Goal: Information Seeking & Learning: Learn about a topic

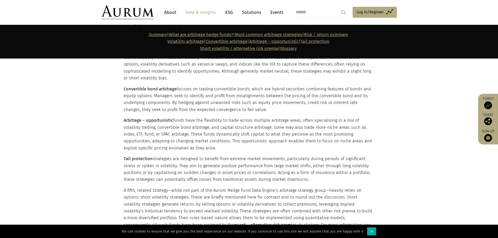
scroll to position [627, 0]
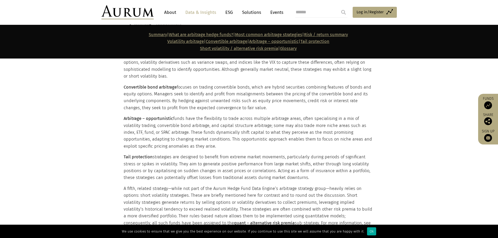
drag, startPoint x: 118, startPoint y: 115, endPoint x: 268, endPoint y: 110, distance: 149.7
click at [268, 110] on div "Volatility arbitrage is a strategy designed to profit from differences between …" at bounding box center [248, 168] width 261 height 247
click at [258, 107] on p "Convertible bond arbitrage focuses on trading convertible bonds, which are hybr…" at bounding box center [248, 98] width 249 height 28
drag, startPoint x: 253, startPoint y: 108, endPoint x: 123, endPoint y: 87, distance: 132.2
click at [123, 87] on div "Volatility arbitrage is a strategy designed to profit from differences between …" at bounding box center [248, 168] width 261 height 247
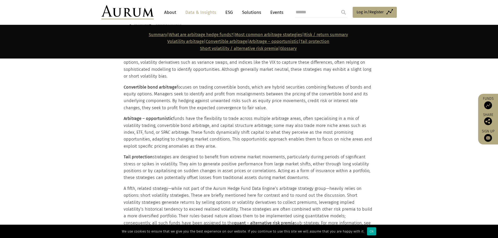
click at [123, 87] on div "Volatility arbitrage is a strategy designed to profit from differences between …" at bounding box center [248, 168] width 261 height 247
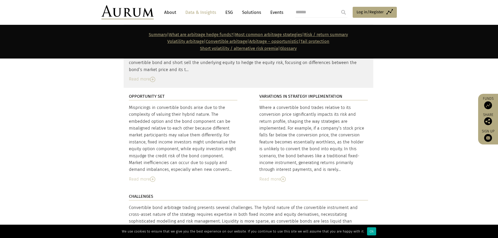
scroll to position [1854, 0]
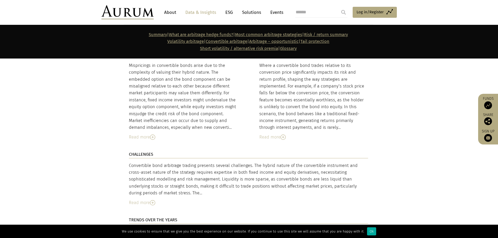
click at [154, 199] on div "Read more" at bounding box center [248, 202] width 239 height 7
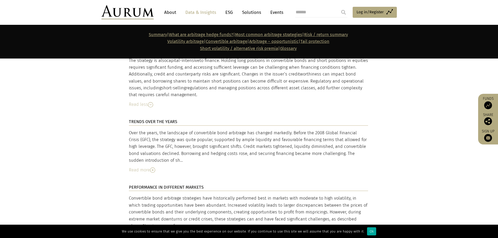
scroll to position [1985, 0]
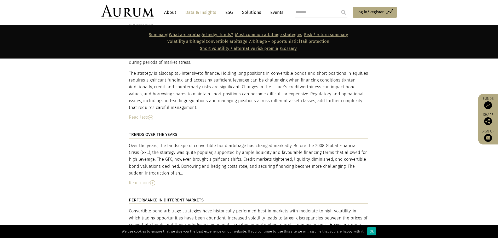
click at [151, 180] on img at bounding box center [152, 182] width 5 height 5
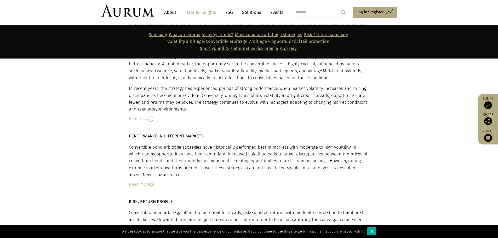
scroll to position [2142, 0]
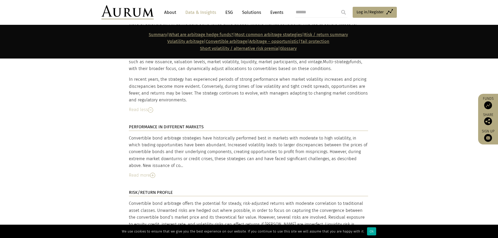
click at [136, 172] on div "Read more" at bounding box center [248, 175] width 239 height 7
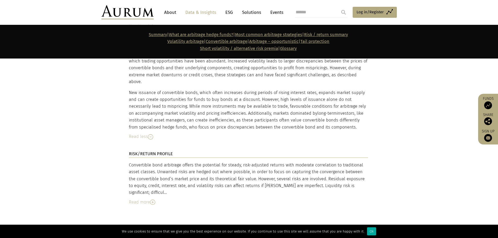
scroll to position [2246, 0]
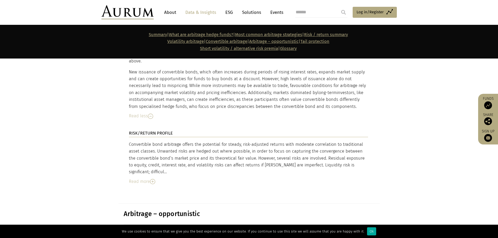
click at [135, 178] on div "Read more" at bounding box center [248, 181] width 239 height 7
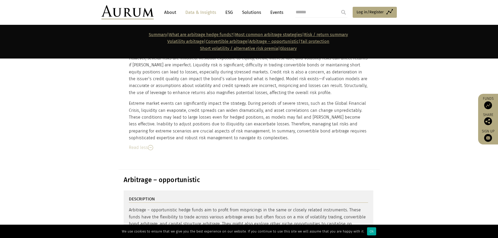
scroll to position [2325, 0]
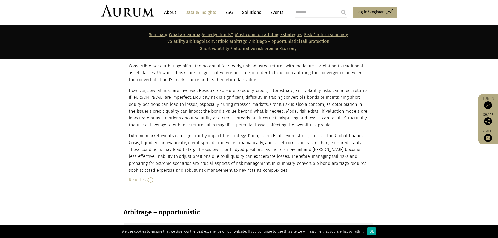
click at [171, 14] on link "About" at bounding box center [169, 13] width 17 height 10
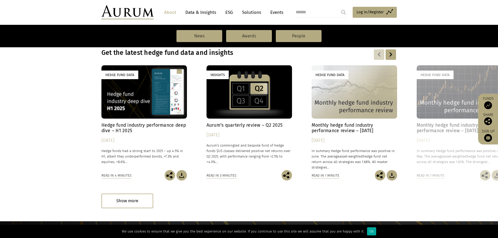
scroll to position [287, 0]
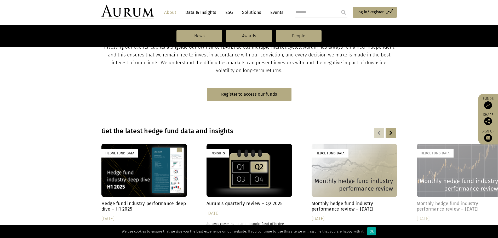
click at [363, 187] on div "Hedge Fund Data" at bounding box center [353, 170] width 85 height 53
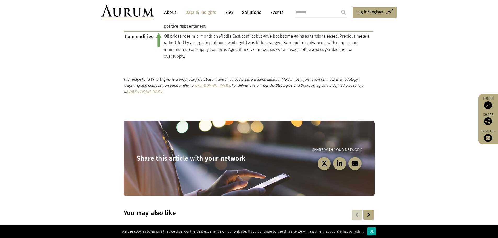
scroll to position [429, 0]
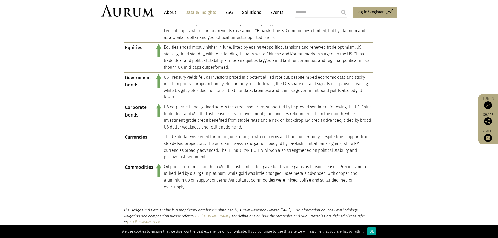
click at [133, 16] on img at bounding box center [127, 12] width 52 height 14
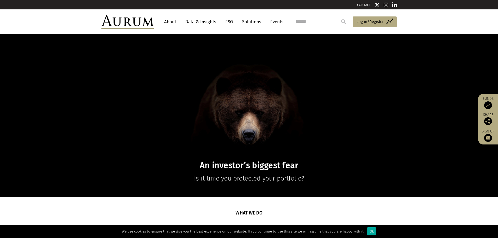
click at [199, 23] on link "Data & Insights" at bounding box center [201, 22] width 36 height 10
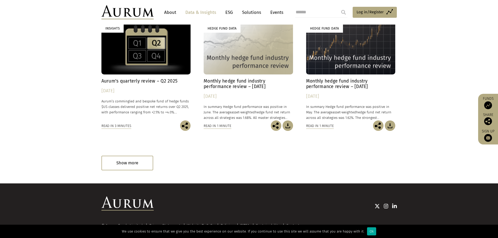
scroll to position [311, 0]
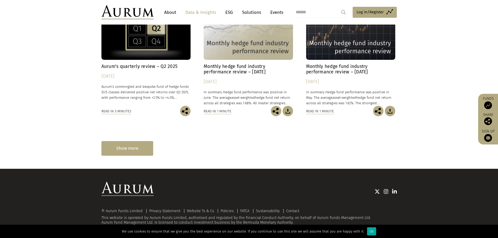
click at [113, 146] on div "Show more" at bounding box center [127, 148] width 52 height 14
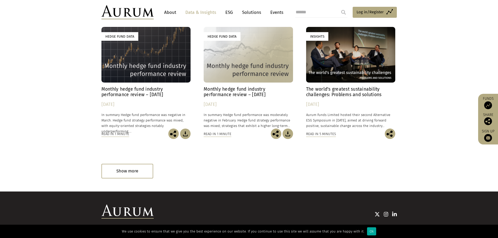
scroll to position [558, 0]
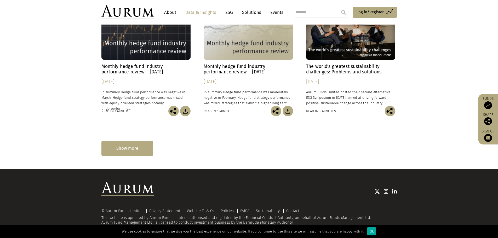
click at [111, 149] on div "Show more" at bounding box center [127, 148] width 52 height 14
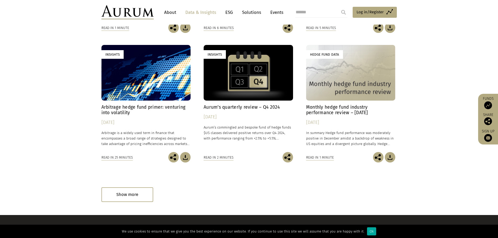
scroll to position [839, 0]
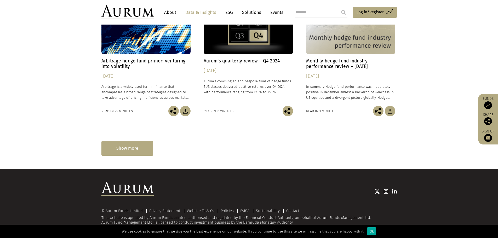
click at [142, 146] on div "Show more" at bounding box center [127, 148] width 52 height 14
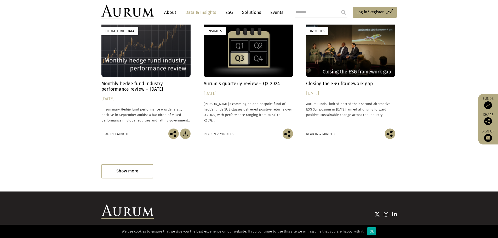
scroll to position [1098, 0]
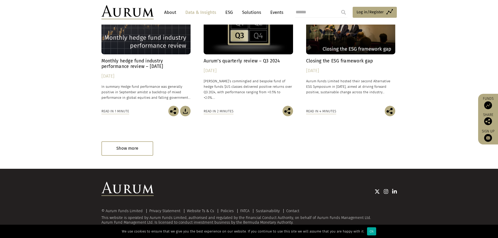
click at [249, 15] on link "Solutions" at bounding box center [251, 13] width 24 height 10
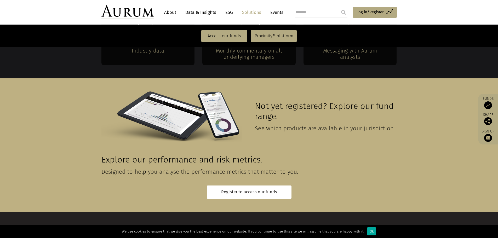
scroll to position [1146, 0]
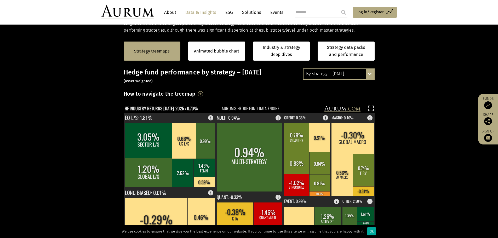
scroll to position [157, 0]
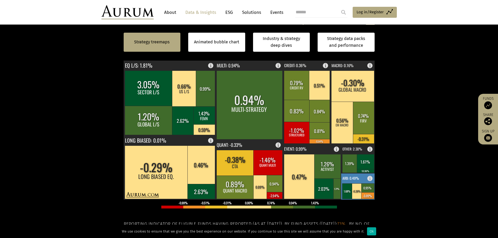
click at [357, 176] on text "ARB: 0.49%" at bounding box center [350, 178] width 16 height 5
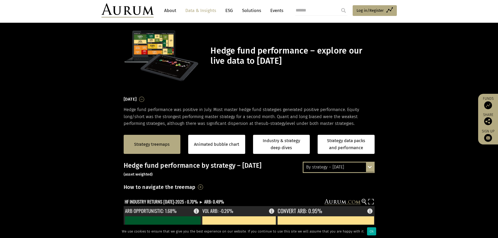
scroll to position [0, 0]
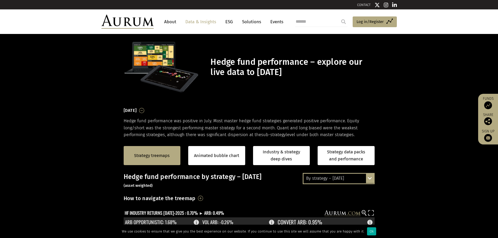
click at [357, 179] on div "By strategy – [DATE]" at bounding box center [338, 178] width 70 height 9
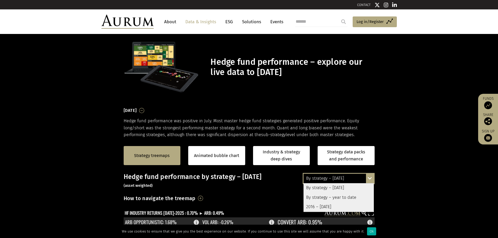
click at [344, 197] on div "By strategy – year to date" at bounding box center [338, 197] width 70 height 9
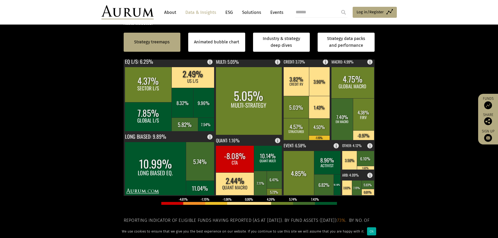
scroll to position [183, 0]
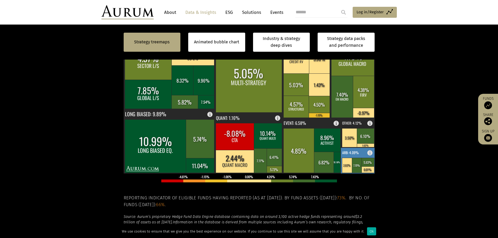
click at [361, 151] on rect at bounding box center [358, 161] width 34 height 26
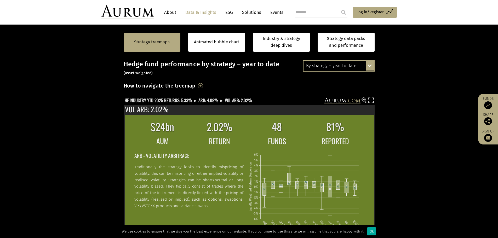
scroll to position [104, 0]
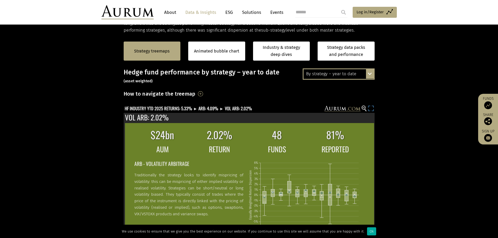
drag, startPoint x: 368, startPoint y: 109, endPoint x: 368, endPoint y: 141, distance: 31.6
click at [368, 109] on rect at bounding box center [370, 109] width 7 height 7
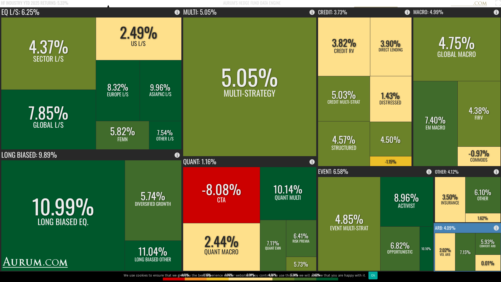
click at [447, 238] on rect at bounding box center [445, 252] width 21 height 38
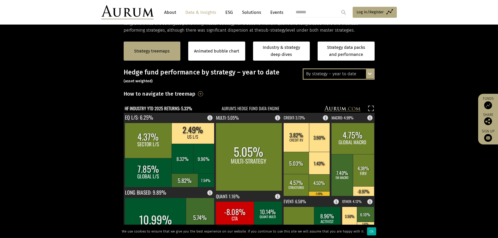
click at [345, 75] on div "By strategy – year to date" at bounding box center [338, 73] width 70 height 9
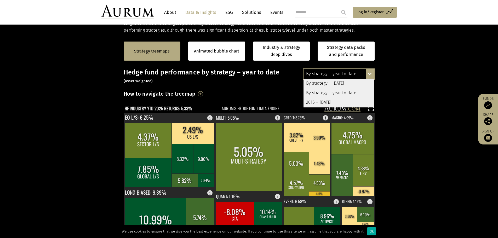
click at [389, 80] on section "Strategy treemaps Animated bubble chart Industry & strategy deep dives Strategy…" at bounding box center [249, 197] width 498 height 326
click at [404, 74] on section "Strategy treemaps Animated bubble chart Industry & strategy deep dives Strategy…" at bounding box center [249, 197] width 498 height 326
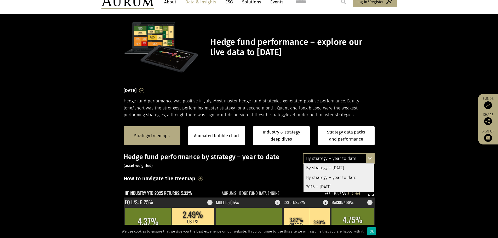
scroll to position [0, 0]
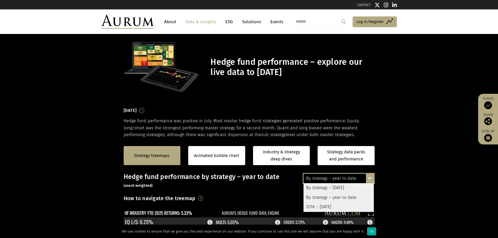
click at [412, 89] on section "Hedge fund performance – explore our live data to [DATE]" at bounding box center [249, 70] width 498 height 73
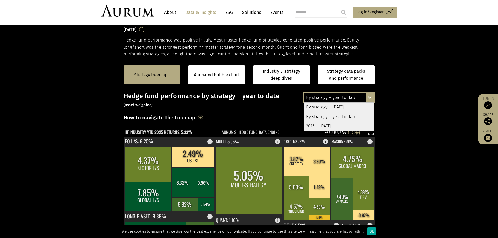
scroll to position [26, 0]
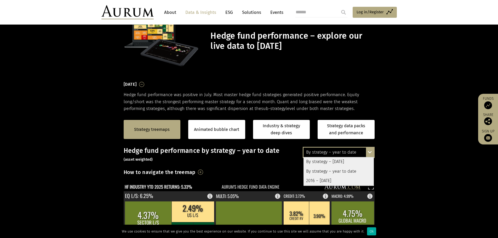
click at [329, 152] on div "By strategy – year to date" at bounding box center [338, 152] width 70 height 9
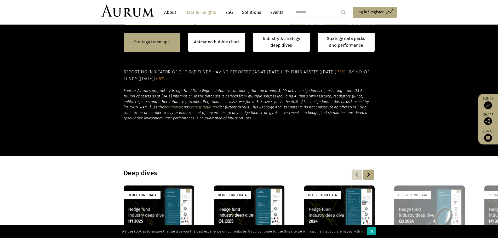
scroll to position [313, 0]
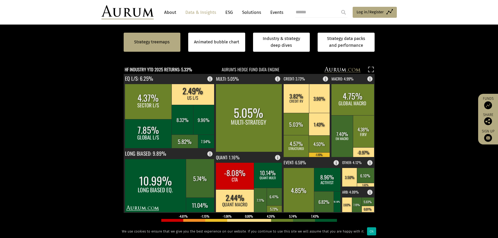
scroll to position [131, 0]
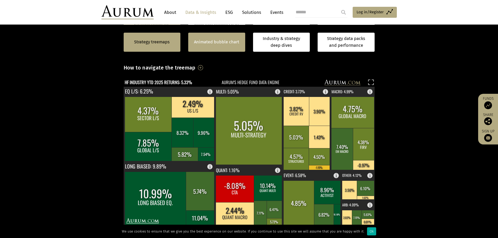
click at [200, 38] on div "Animated bubble chart" at bounding box center [216, 42] width 57 height 19
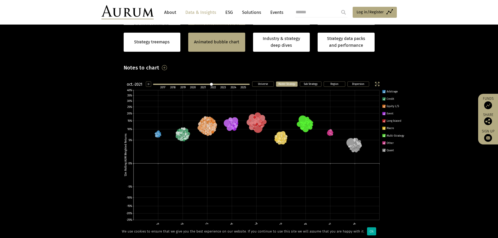
scroll to position [131, 0]
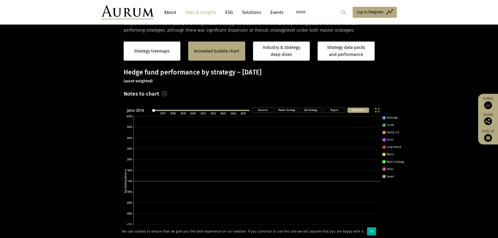
click at [153, 110] on line at bounding box center [200, 110] width 95 height 0
